Goal: Information Seeking & Learning: Understand process/instructions

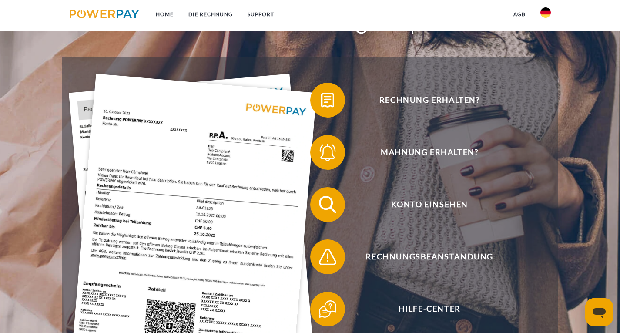
scroll to position [135, 0]
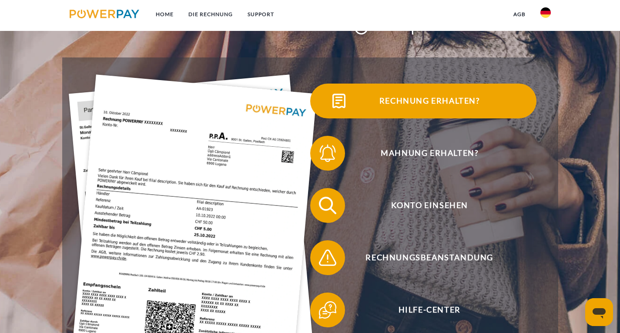
click at [336, 98] on img at bounding box center [339, 101] width 22 height 22
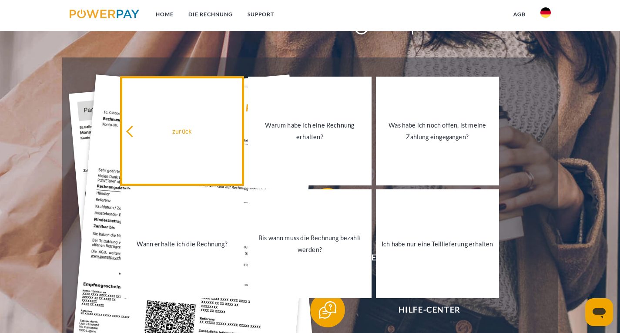
click at [161, 147] on link "zurück" at bounding box center [182, 131] width 123 height 109
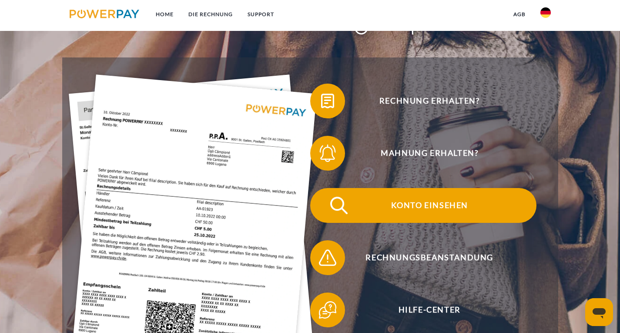
click at [362, 192] on span "Konto einsehen" at bounding box center [429, 205] width 213 height 35
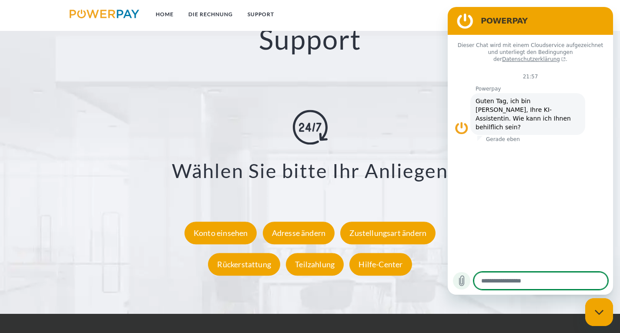
scroll to position [1492, 0]
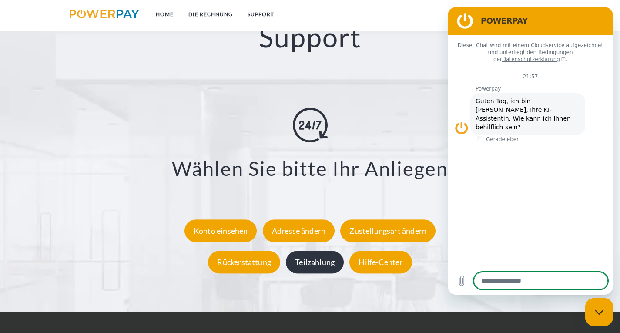
click at [305, 260] on div "Teilzahlung" at bounding box center [315, 262] width 58 height 23
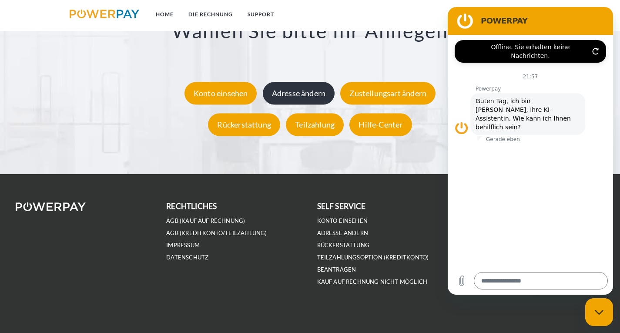
scroll to position [1632, 0]
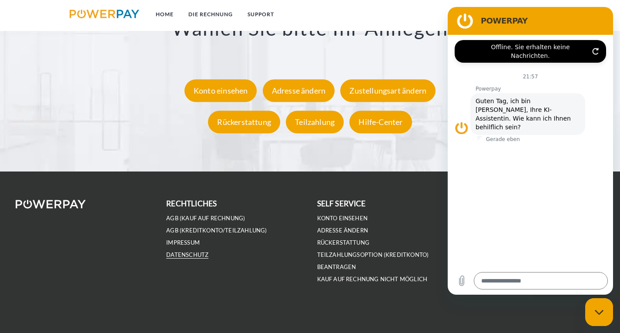
click at [191, 252] on link "DATENSCHUTZ" at bounding box center [187, 254] width 42 height 7
click at [595, 302] on div "Messaging-Fenster schließen" at bounding box center [599, 312] width 26 height 26
type textarea "*"
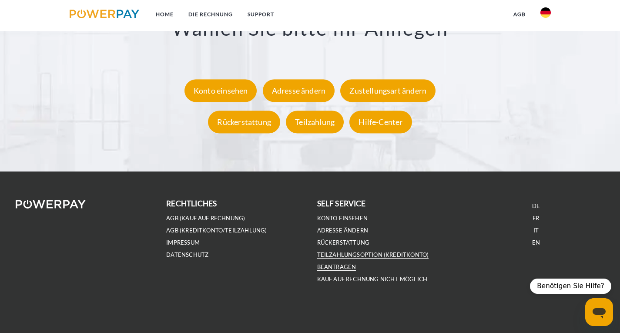
click at [325, 268] on link "Teilzahlungsoption (KREDITKONTO) beantragen" at bounding box center [373, 261] width 112 height 20
